Goal: Task Accomplishment & Management: Complete application form

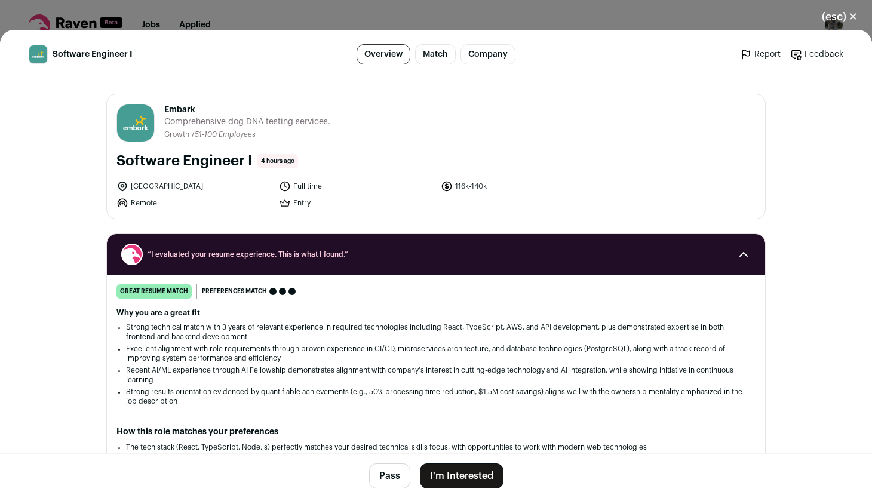
click at [487, 477] on button "I'm Interested" at bounding box center [462, 475] width 84 height 25
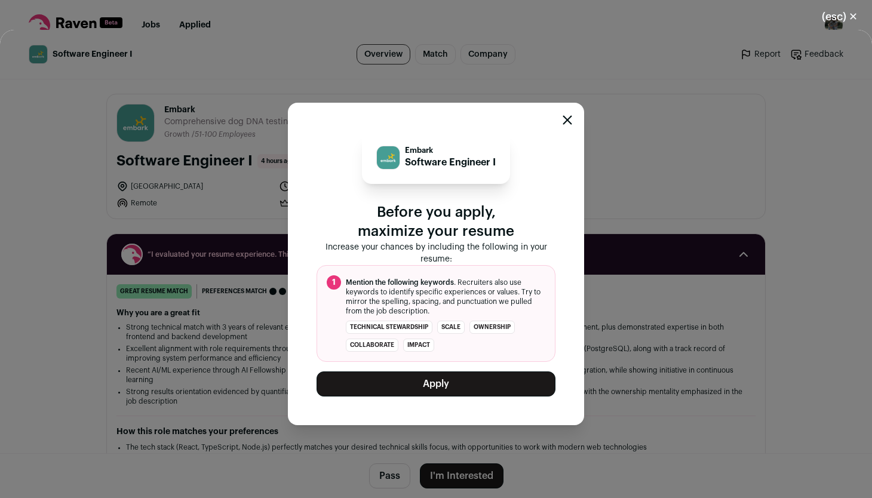
click at [521, 382] on button "Apply" at bounding box center [435, 383] width 239 height 25
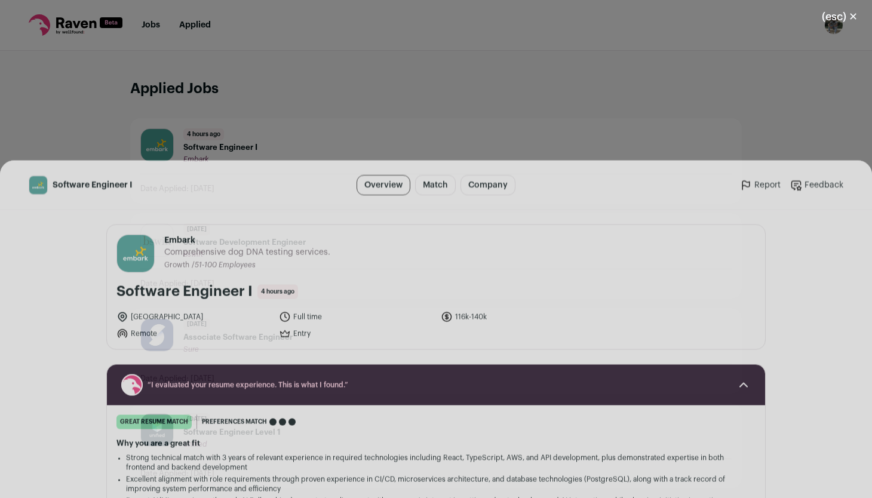
click at [854, 19] on button "(esc) ✕" at bounding box center [839, 17] width 64 height 26
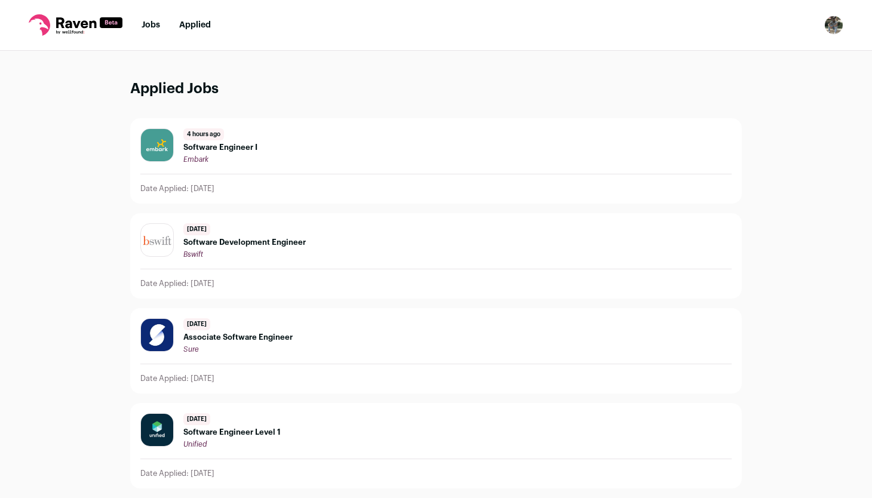
click at [149, 27] on link "Jobs" at bounding box center [151, 25] width 19 height 8
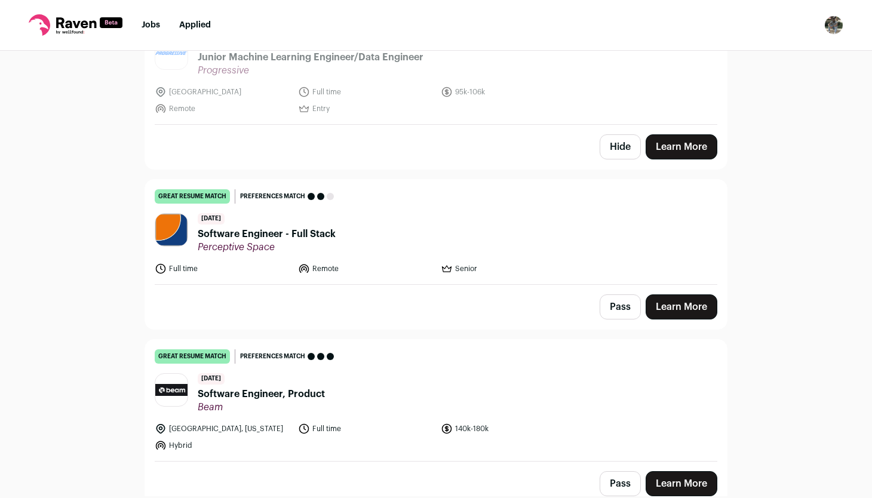
scroll to position [2510, 0]
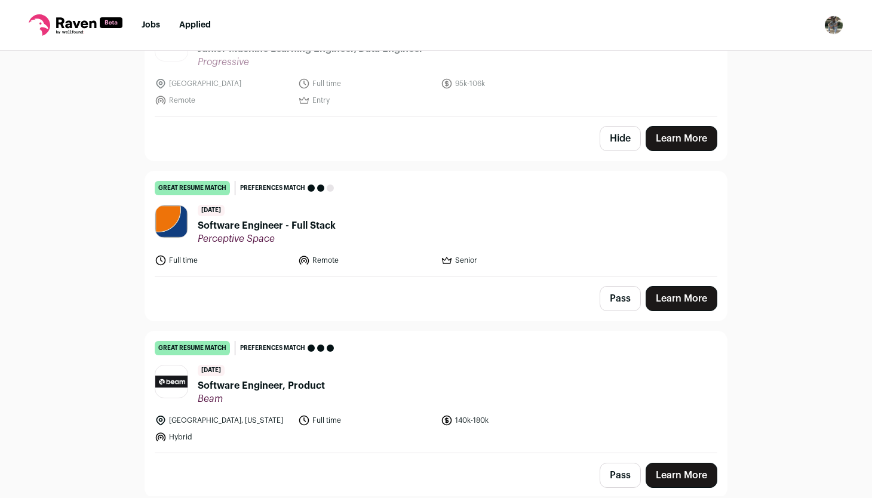
click at [667, 286] on link "Learn More" at bounding box center [682, 298] width 72 height 25
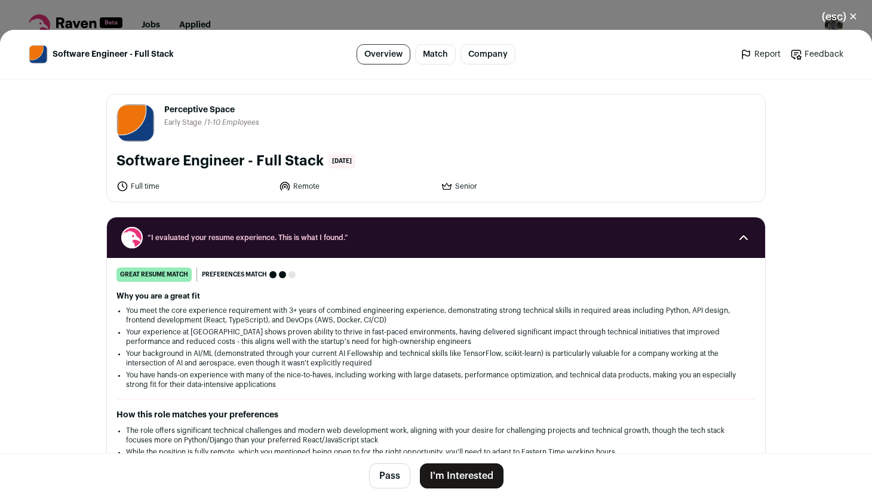
click at [843, 13] on button "(esc) ✕" at bounding box center [839, 17] width 64 height 26
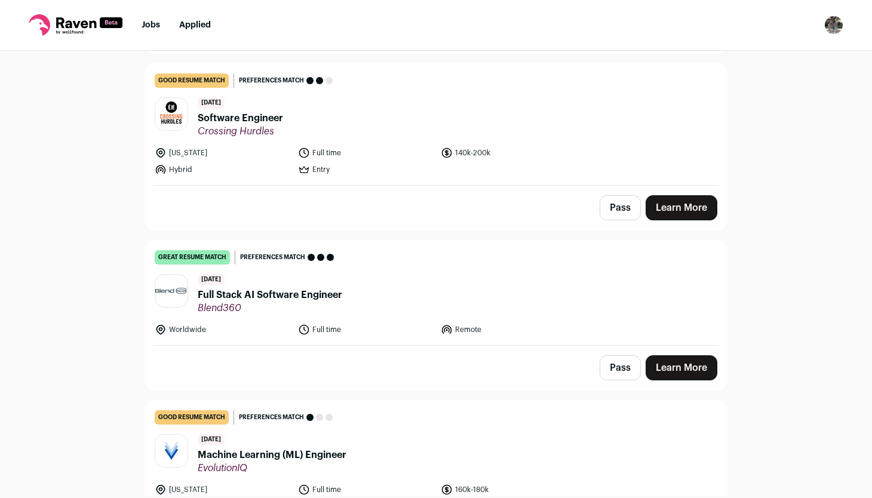
scroll to position [3133, 0]
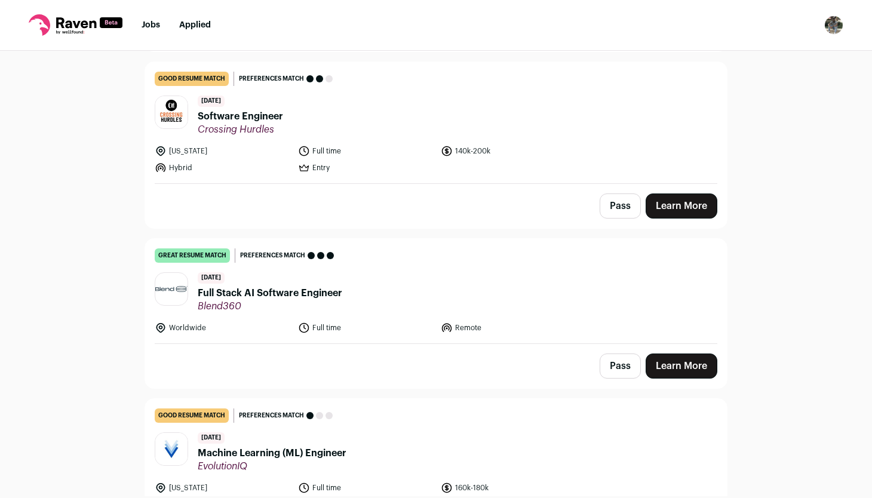
click at [700, 354] on link "Learn More" at bounding box center [682, 366] width 72 height 25
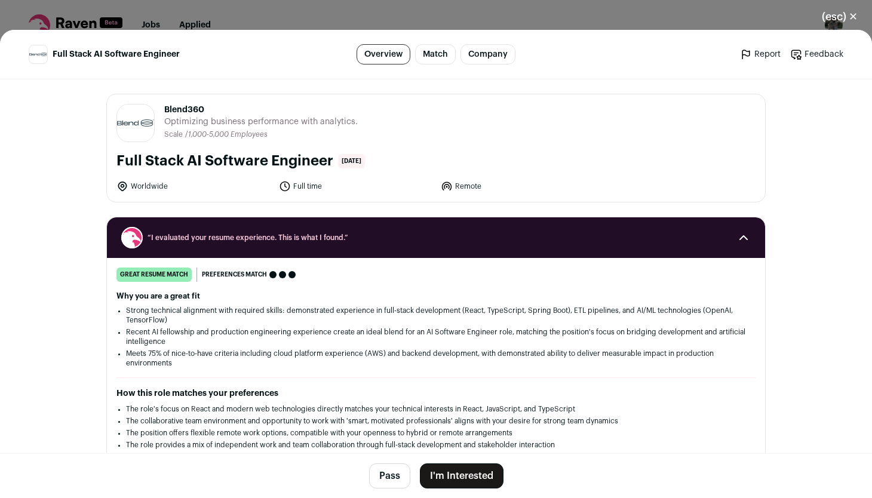
click at [485, 480] on button "I'm Interested" at bounding box center [462, 475] width 84 height 25
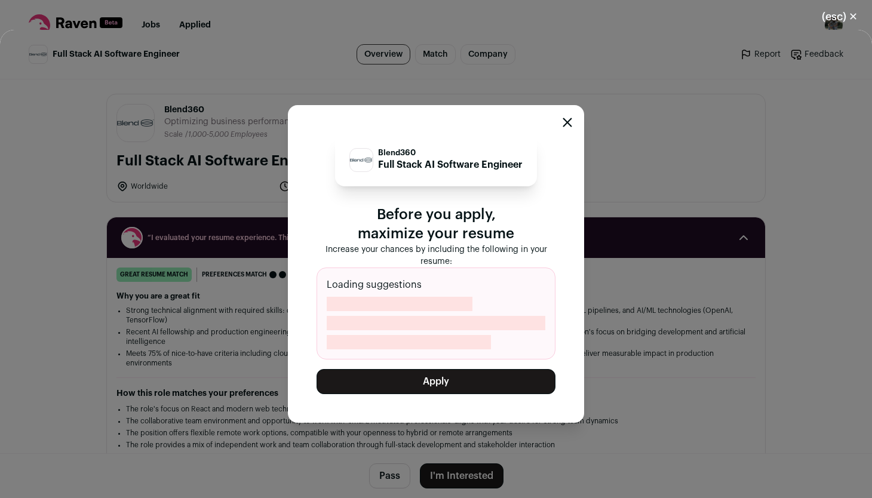
click at [466, 377] on button "Apply" at bounding box center [435, 381] width 239 height 25
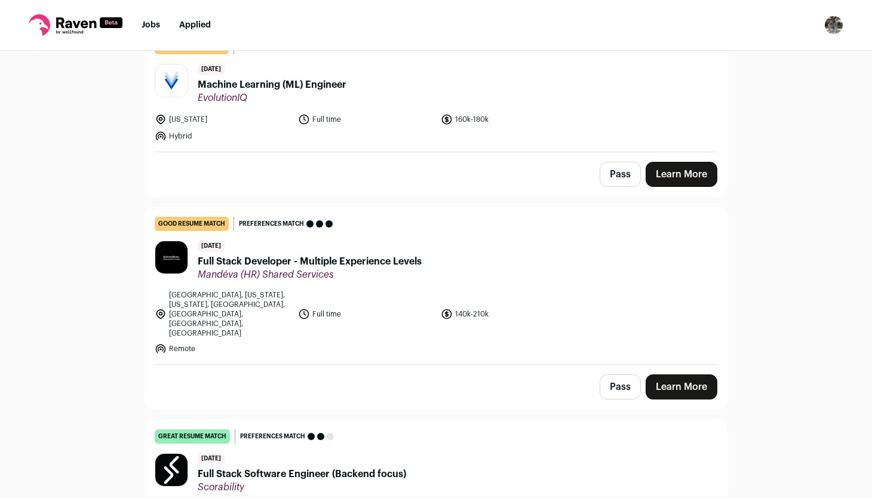
scroll to position [3348, 0]
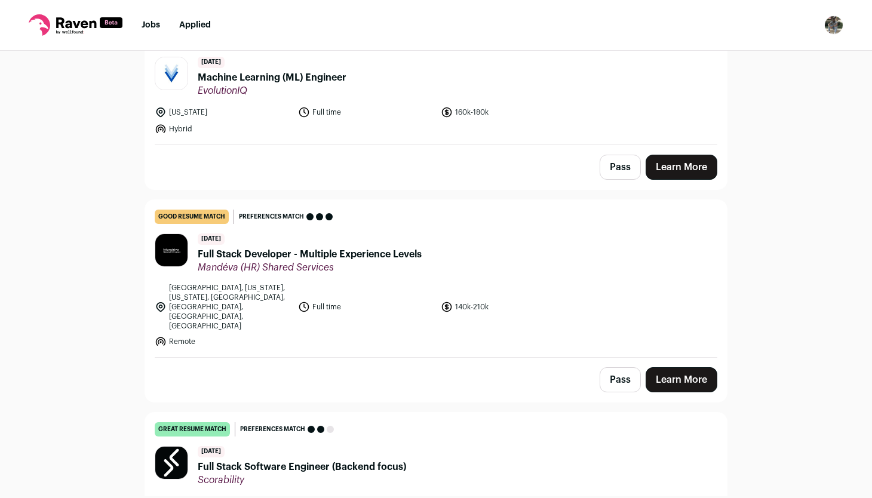
click at [689, 367] on link "Learn More" at bounding box center [682, 379] width 72 height 25
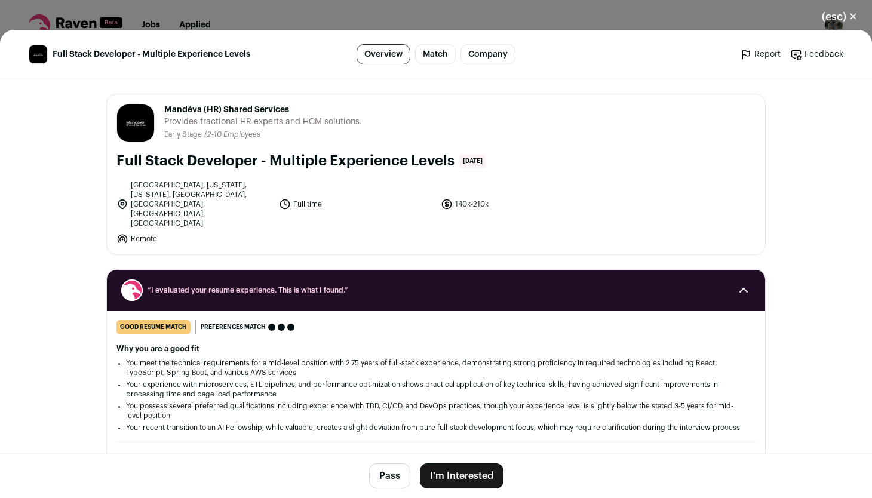
click at [469, 486] on button "I'm Interested" at bounding box center [462, 475] width 84 height 25
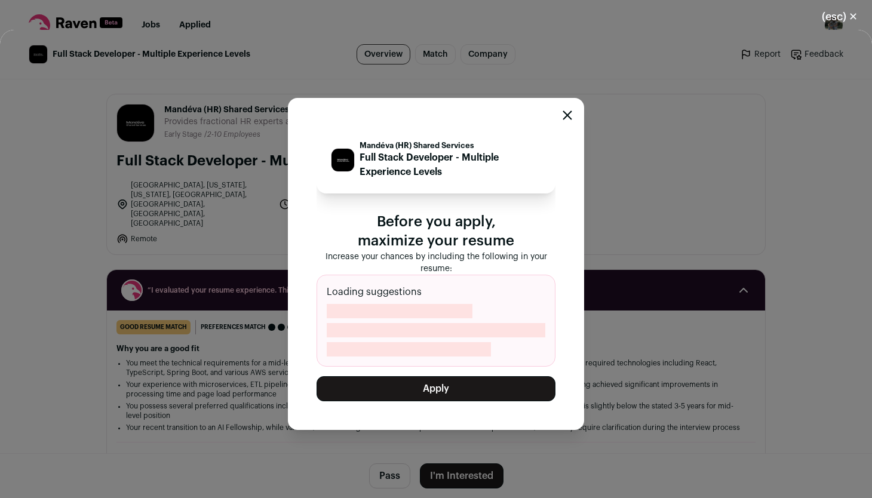
click at [453, 391] on button "Apply" at bounding box center [435, 388] width 239 height 25
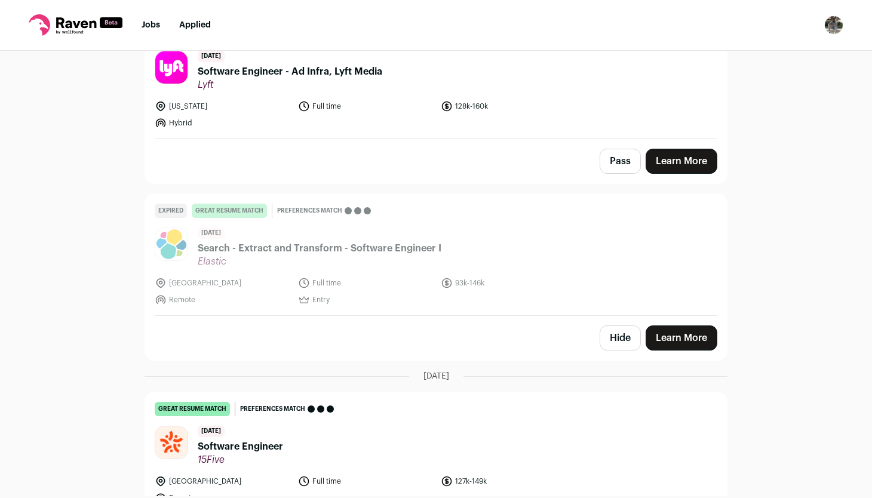
scroll to position [4292, 0]
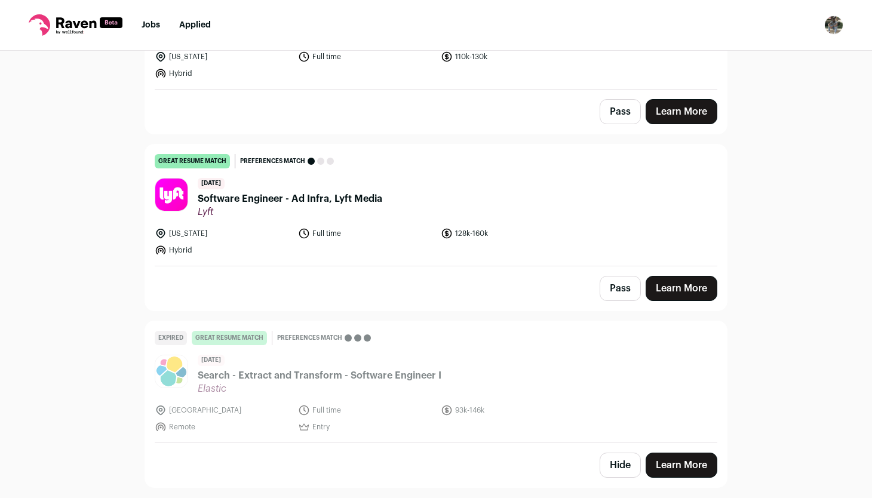
click at [666, 276] on link "Learn More" at bounding box center [682, 288] width 72 height 25
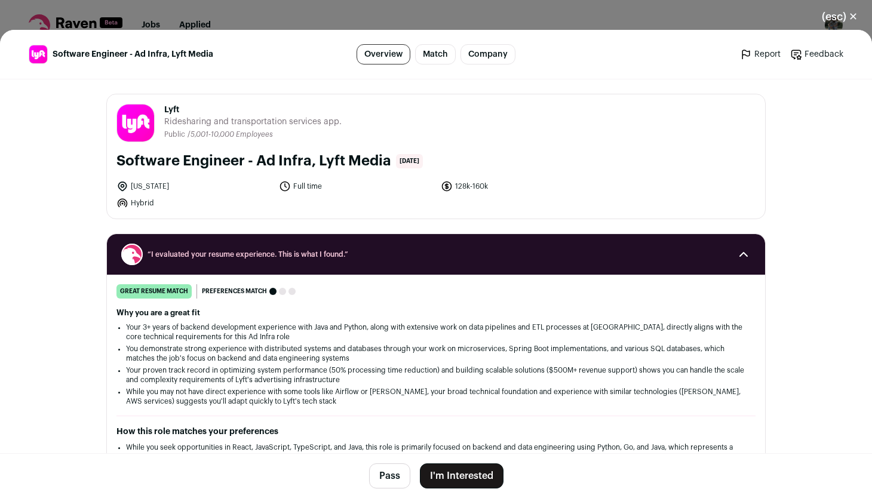
click at [466, 478] on button "I'm Interested" at bounding box center [462, 475] width 84 height 25
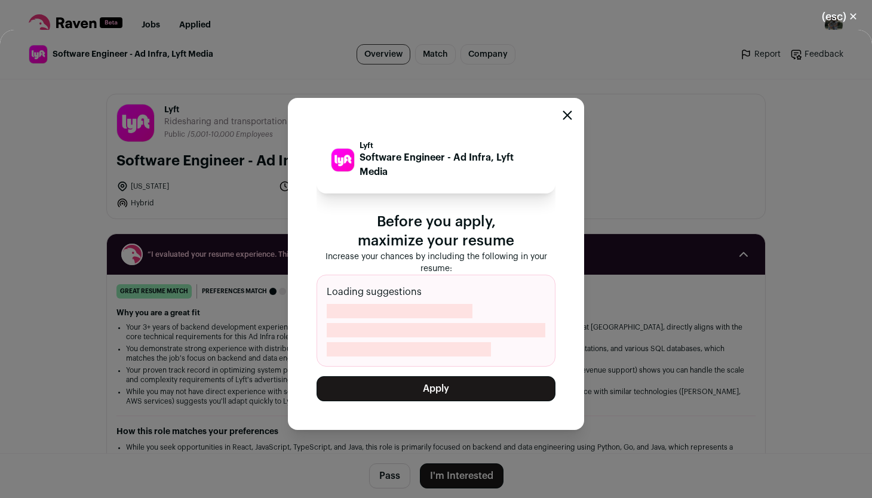
click at [478, 387] on button "Apply" at bounding box center [435, 388] width 239 height 25
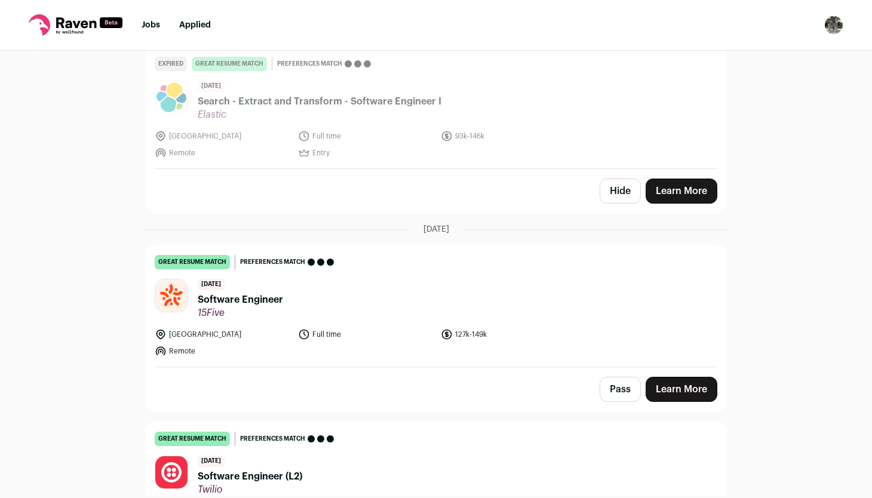
scroll to position [4390, 0]
click at [702, 376] on link "Learn More" at bounding box center [682, 388] width 72 height 25
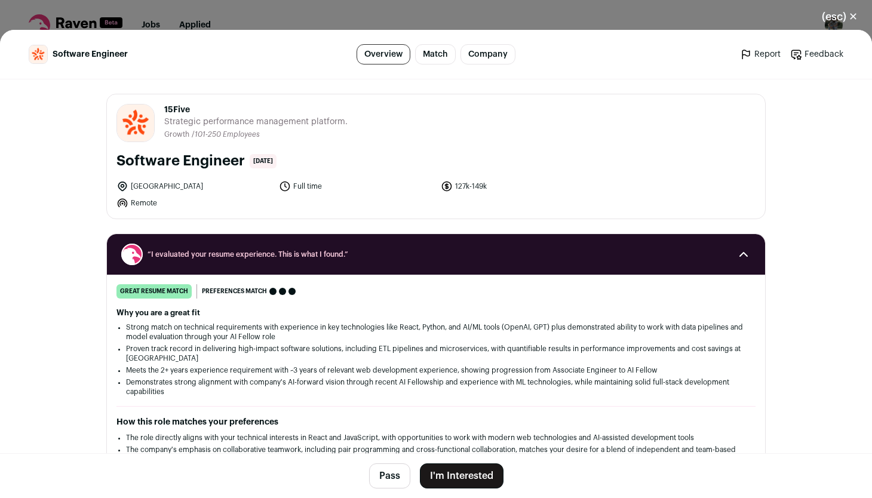
click at [467, 479] on button "I'm Interested" at bounding box center [462, 475] width 84 height 25
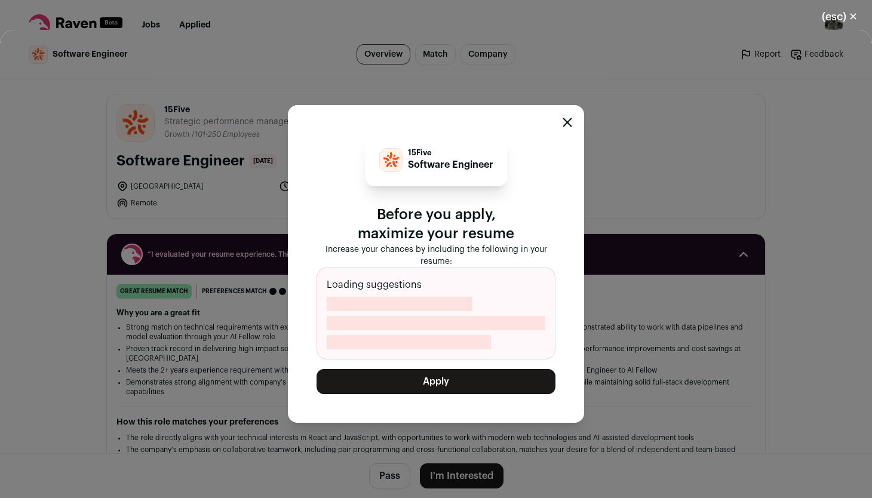
click at [486, 388] on button "Apply" at bounding box center [435, 381] width 239 height 25
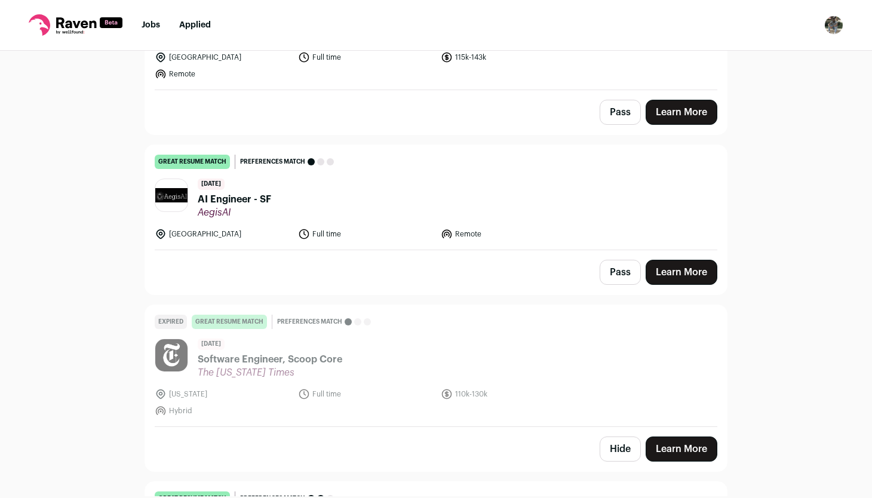
scroll to position [4666, 0]
click at [675, 260] on link "Learn More" at bounding box center [682, 272] width 72 height 25
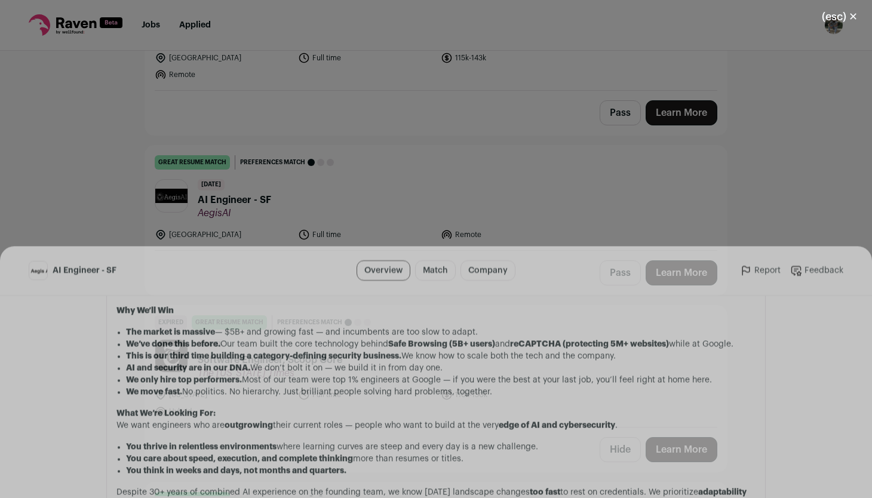
scroll to position [807, 0]
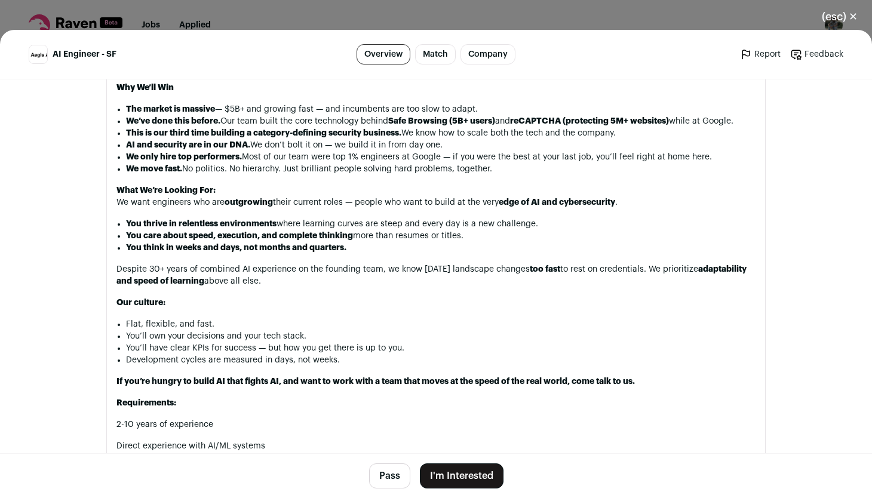
click at [473, 481] on button "I'm Interested" at bounding box center [462, 475] width 84 height 25
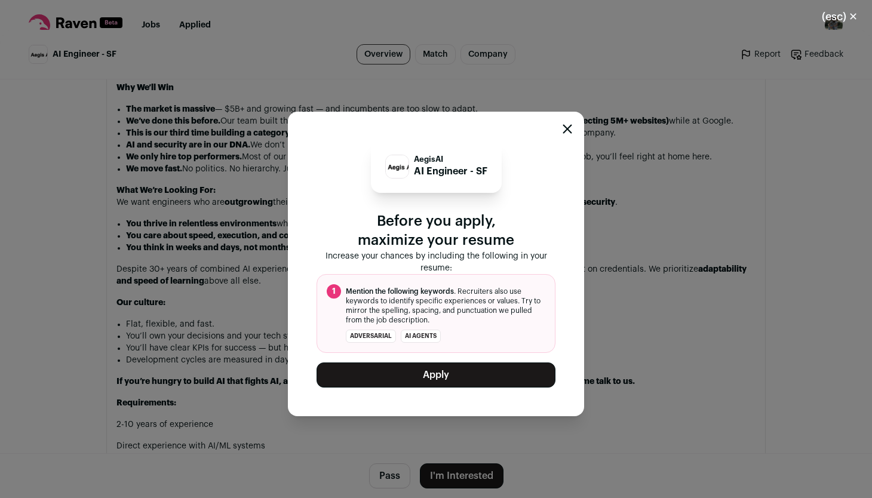
click at [465, 379] on button "Apply" at bounding box center [435, 374] width 239 height 25
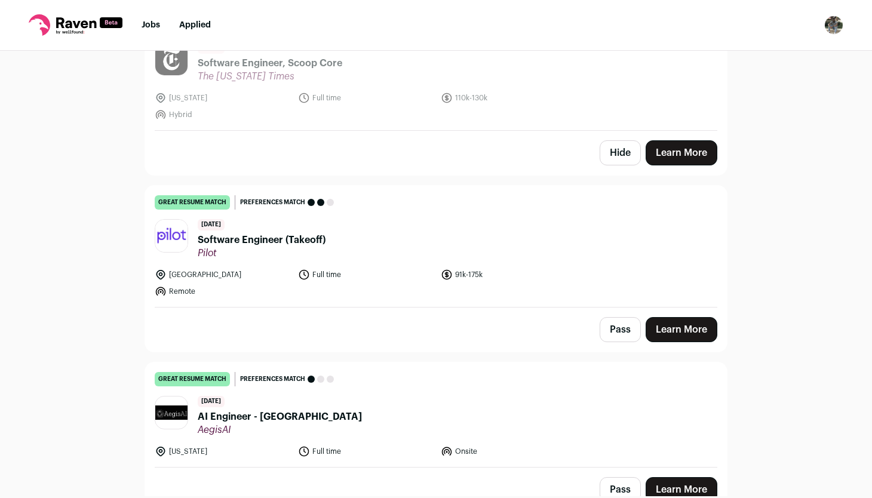
scroll to position [4810, 0]
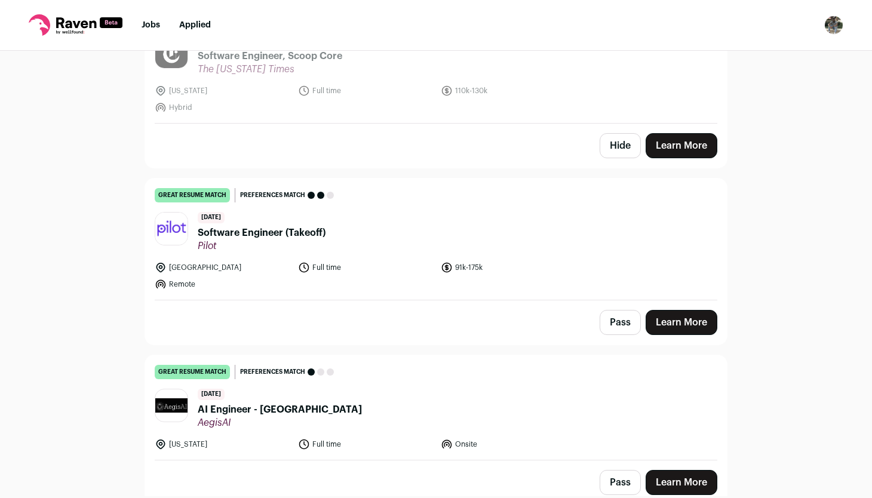
click at [690, 310] on link "Learn More" at bounding box center [682, 322] width 72 height 25
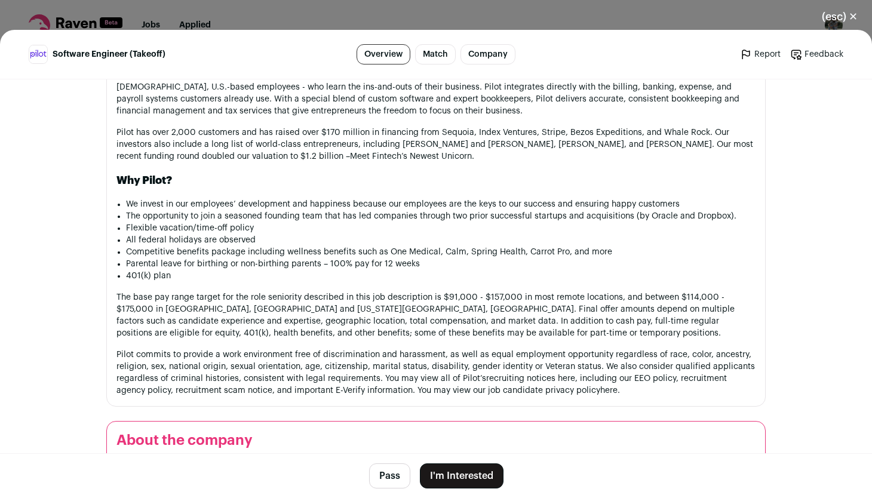
scroll to position [1233, 0]
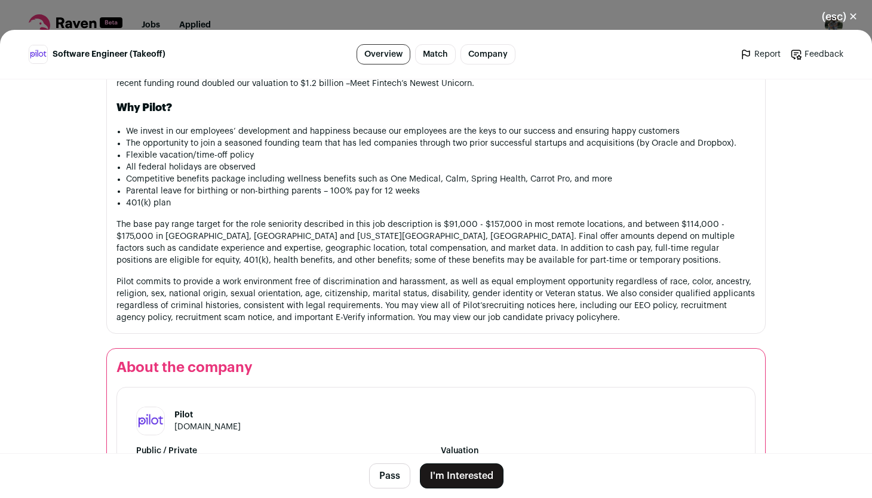
click at [835, 20] on button "(esc) ✕" at bounding box center [839, 17] width 64 height 26
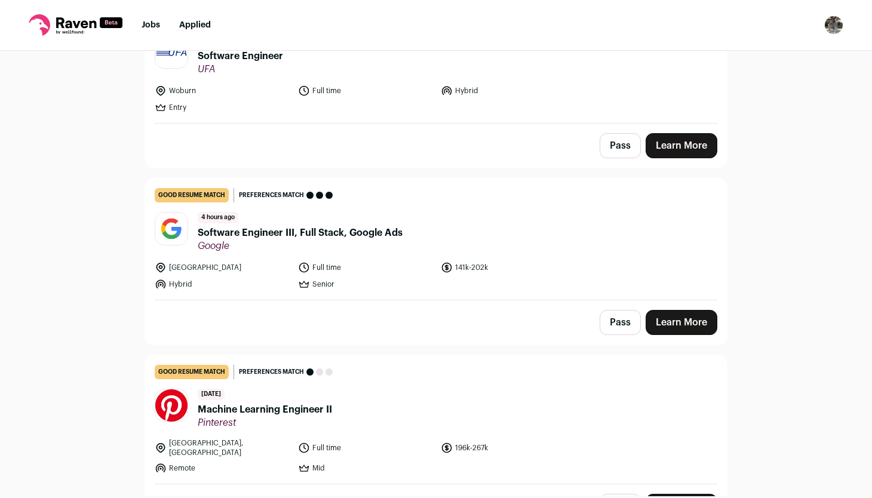
scroll to position [0, 0]
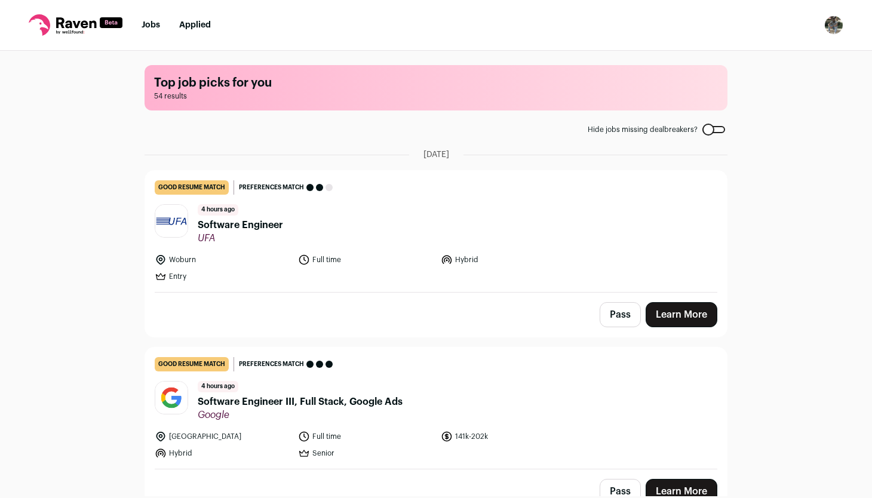
click at [294, 223] on header "4 hours ago Software Engineer UFA" at bounding box center [436, 224] width 563 height 40
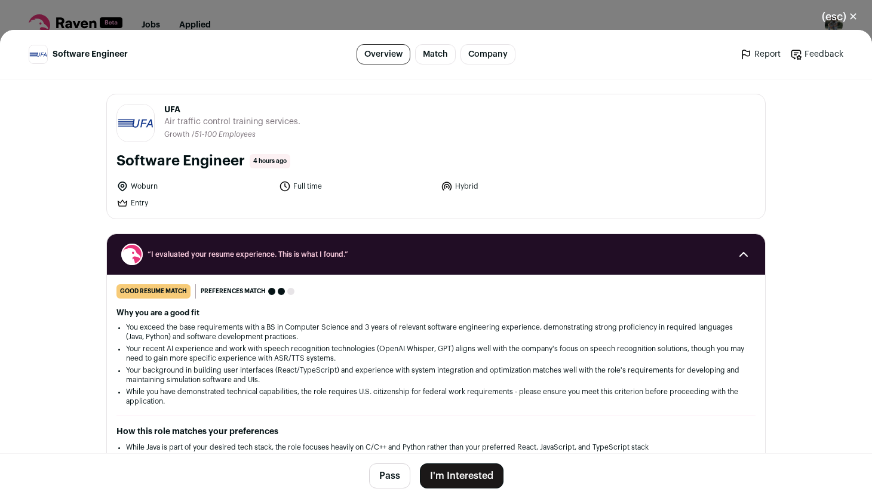
click at [453, 483] on button "I'm Interested" at bounding box center [462, 475] width 84 height 25
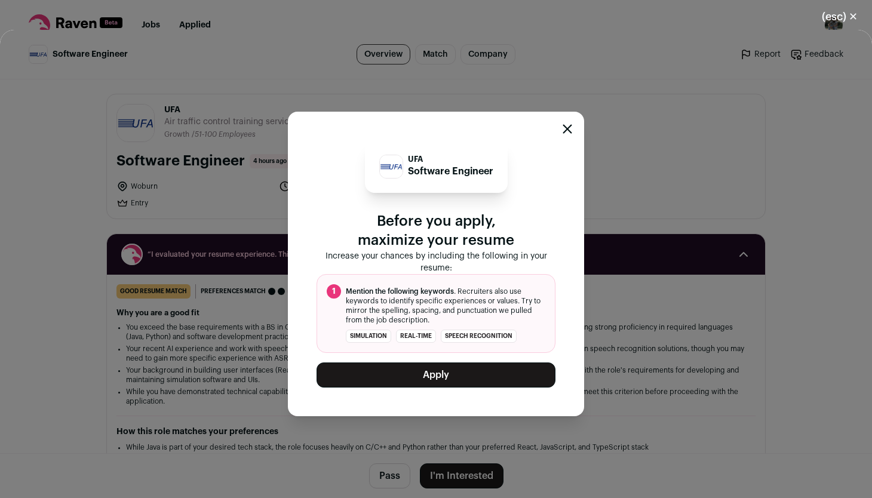
click at [569, 127] on icon "Close modal" at bounding box center [568, 129] width 8 height 8
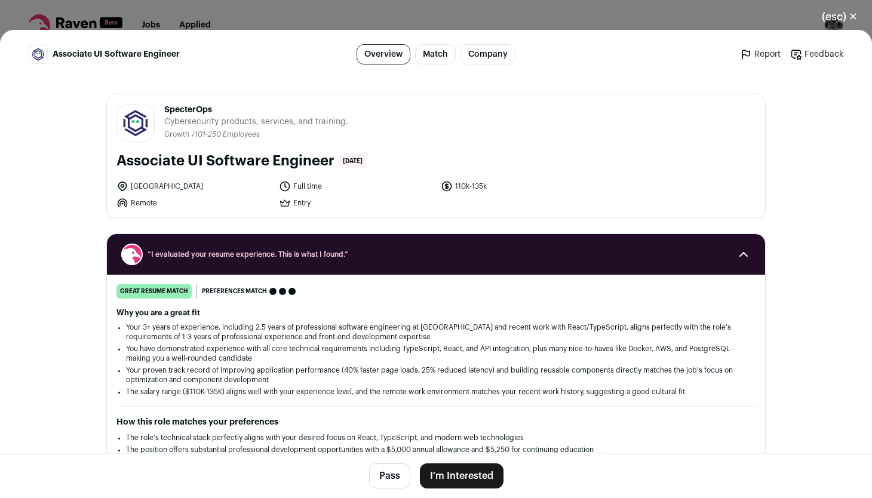
click at [462, 475] on button "I'm Interested" at bounding box center [462, 475] width 84 height 25
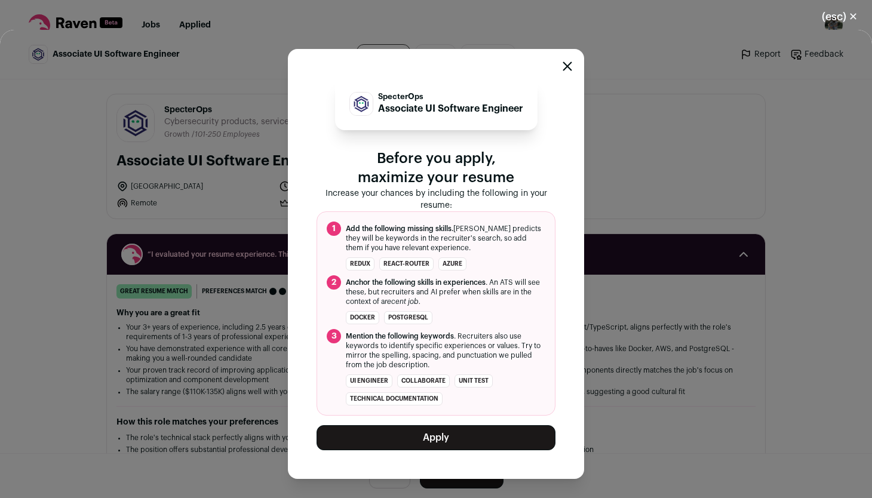
click at [459, 439] on button "Apply" at bounding box center [435, 437] width 239 height 25
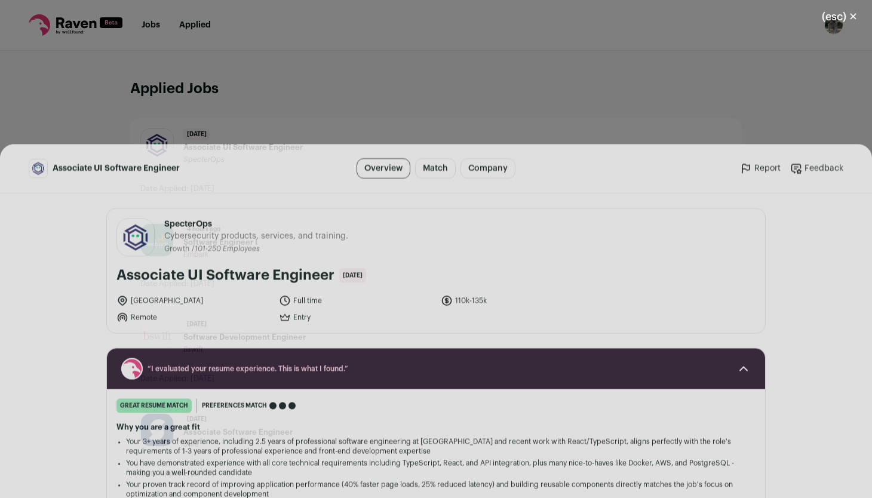
click at [844, 11] on button "(esc) ✕" at bounding box center [839, 17] width 64 height 26
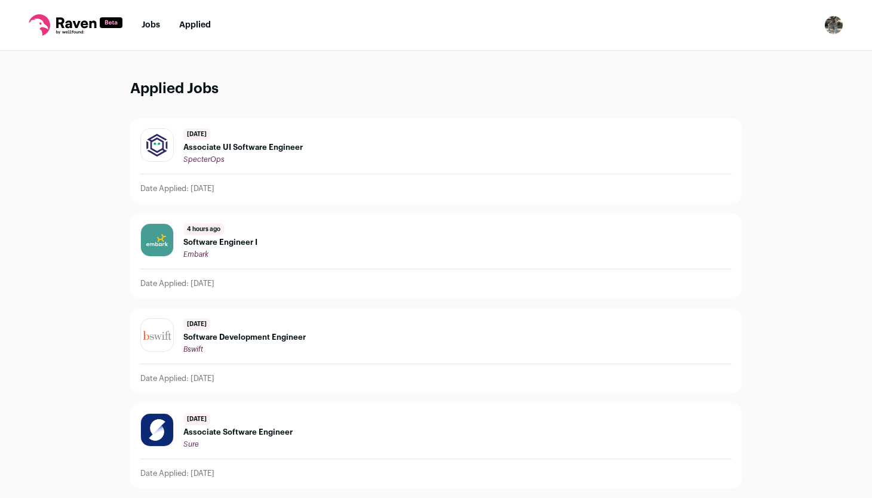
click at [146, 26] on link "Jobs" at bounding box center [151, 25] width 19 height 8
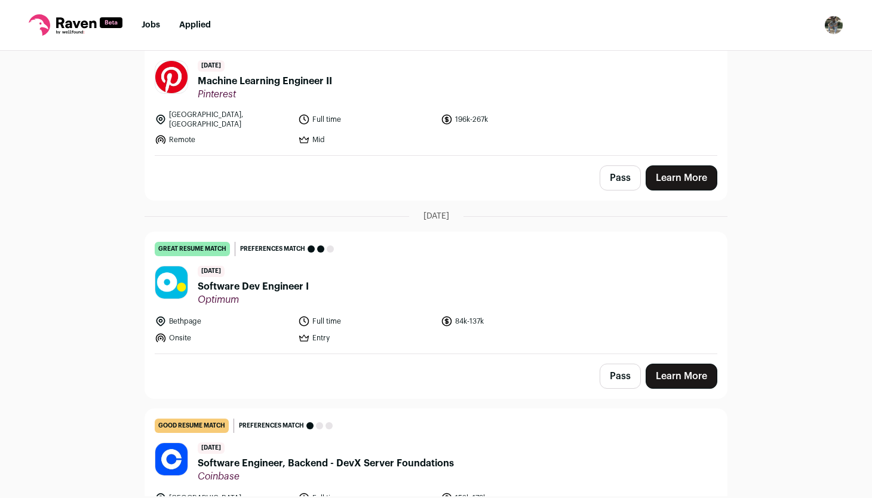
scroll to position [503, 0]
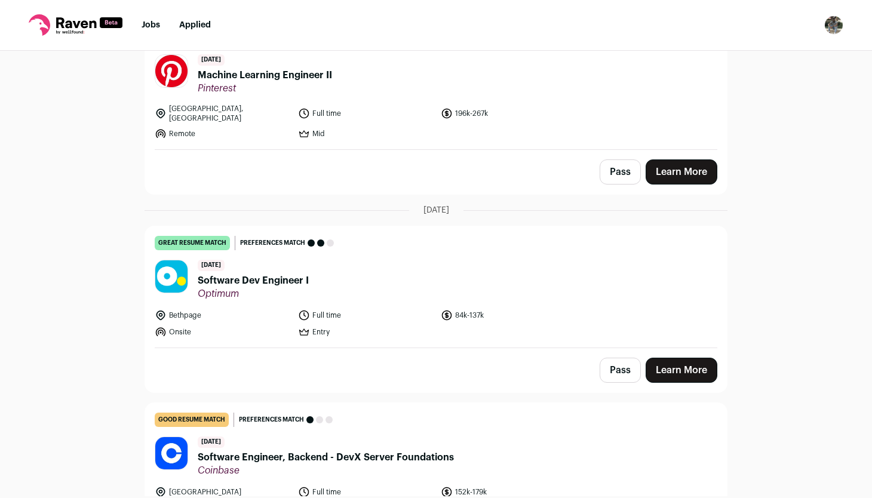
click at [673, 366] on link "Learn More" at bounding box center [682, 370] width 72 height 25
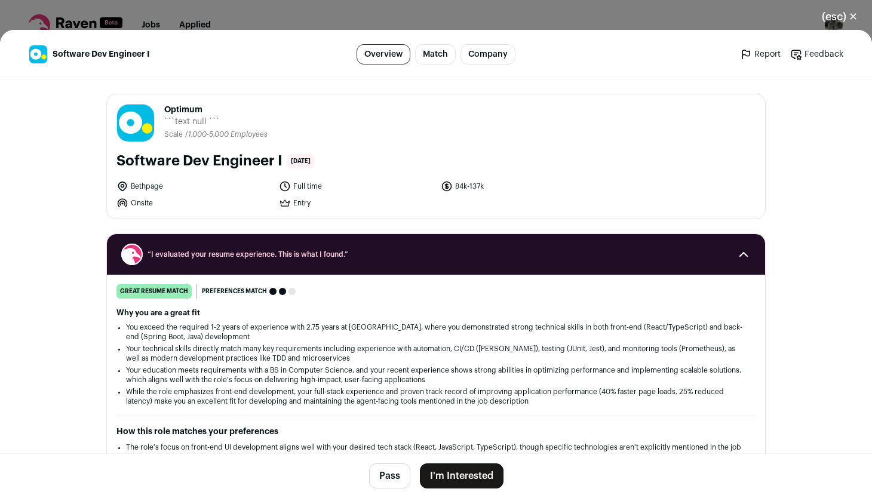
click at [459, 471] on button "I'm Interested" at bounding box center [462, 475] width 84 height 25
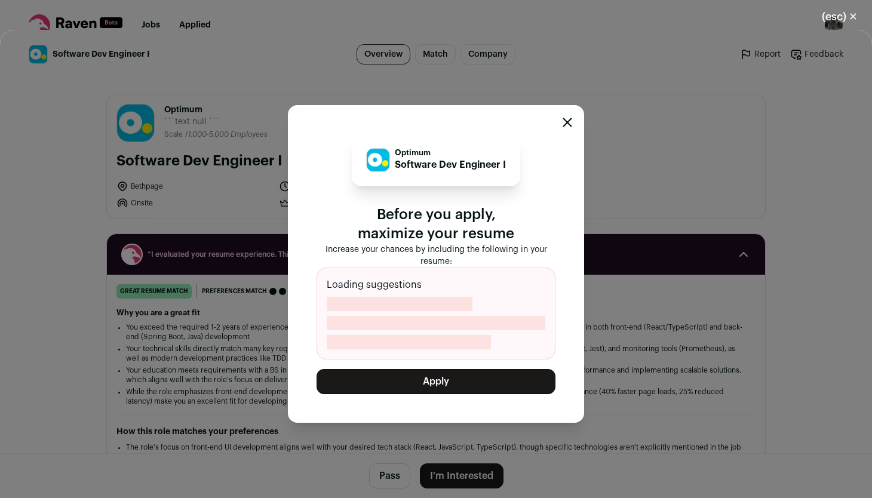
click at [479, 377] on button "Apply" at bounding box center [435, 381] width 239 height 25
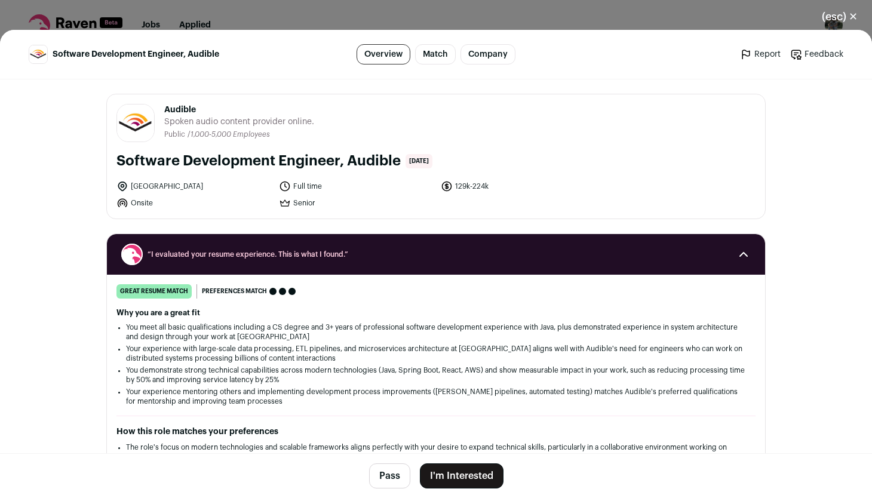
click at [450, 475] on button "I'm Interested" at bounding box center [462, 475] width 84 height 25
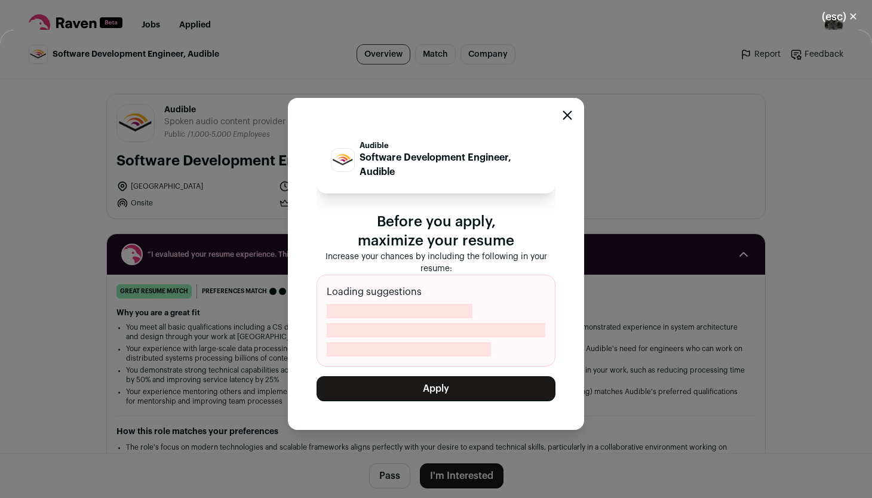
click at [464, 386] on button "Apply" at bounding box center [435, 388] width 239 height 25
